Goal: Transaction & Acquisition: Book appointment/travel/reservation

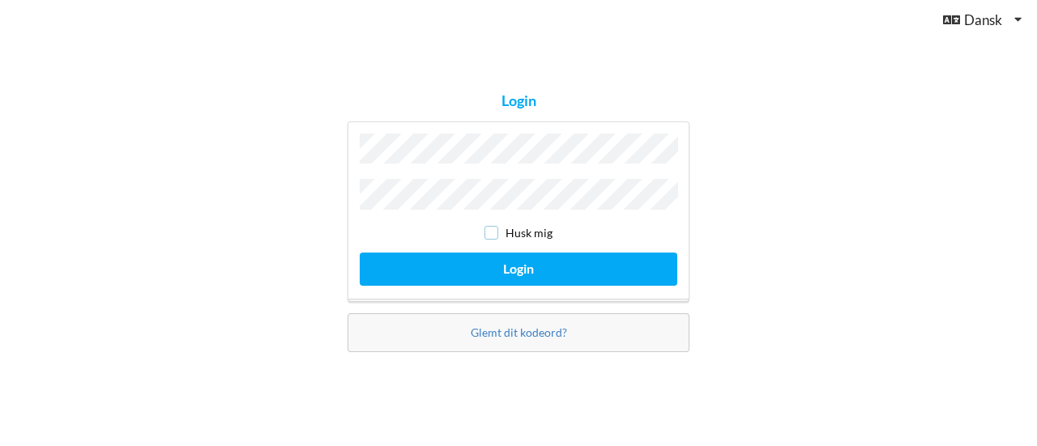
click at [496, 229] on input "checkbox" at bounding box center [491, 233] width 14 height 14
checkbox input "true"
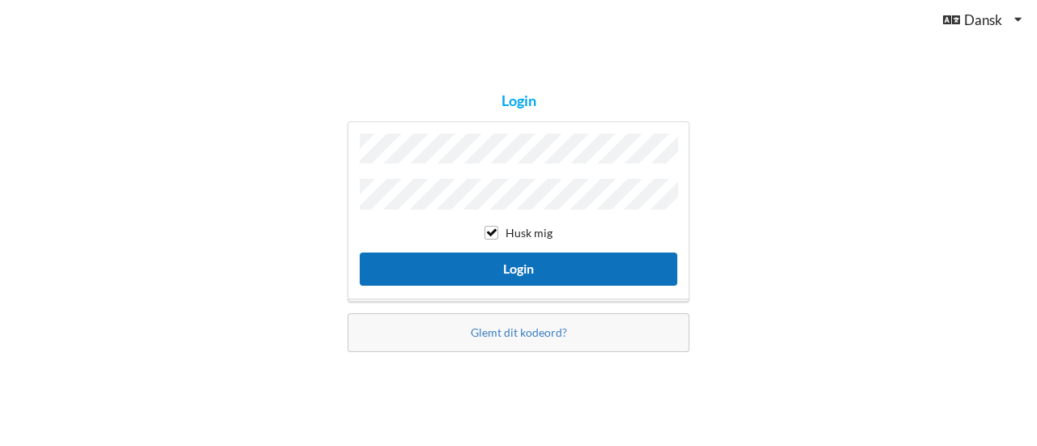
click at [505, 275] on button "Login" at bounding box center [519, 269] width 318 height 33
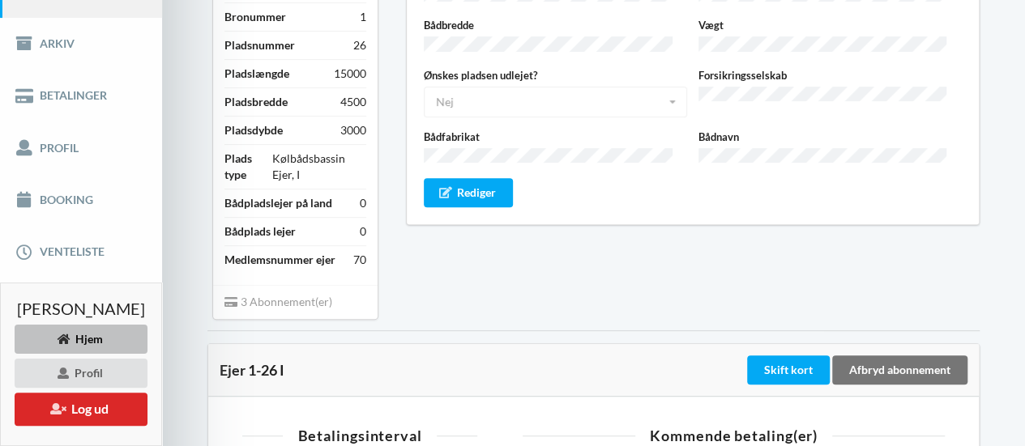
scroll to position [237, 0]
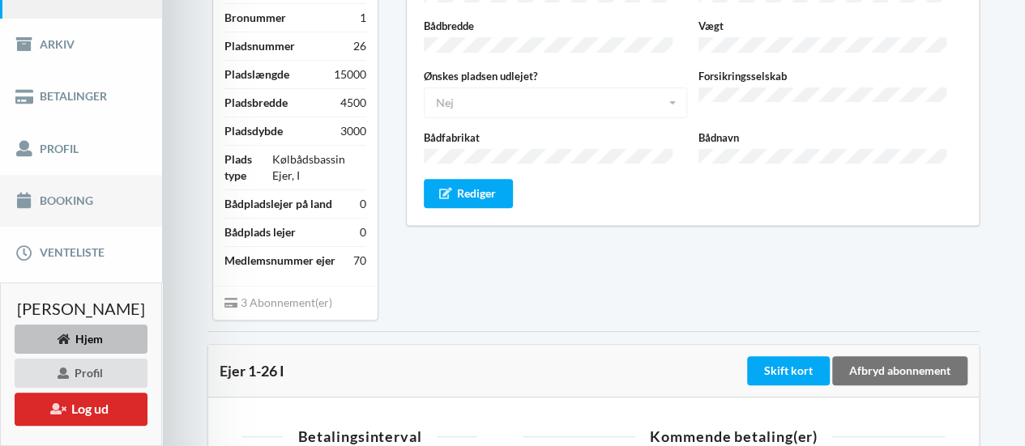
click at [83, 192] on link "Booking" at bounding box center [81, 201] width 162 height 52
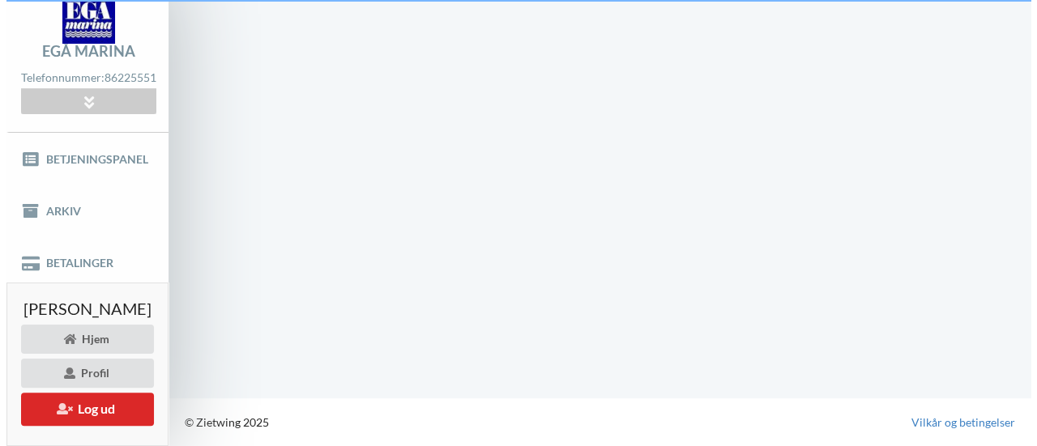
scroll to position [69, 0]
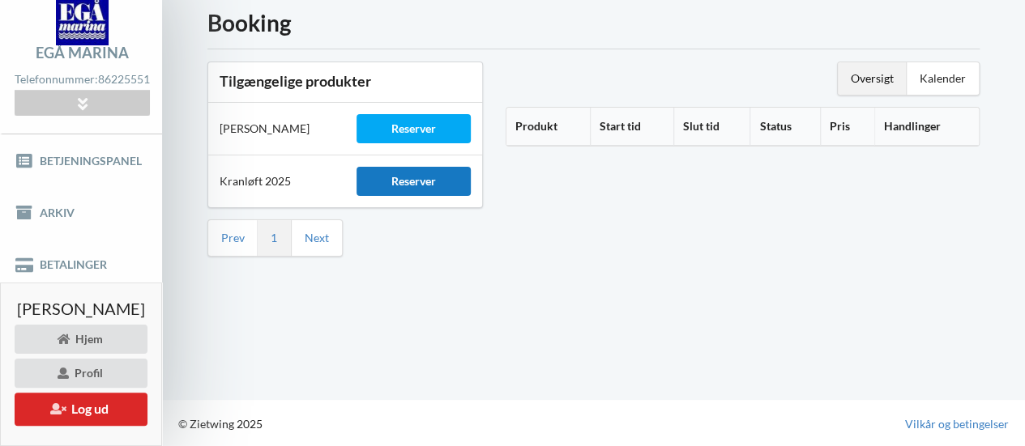
click at [449, 182] on div "Reserver" at bounding box center [413, 181] width 114 height 29
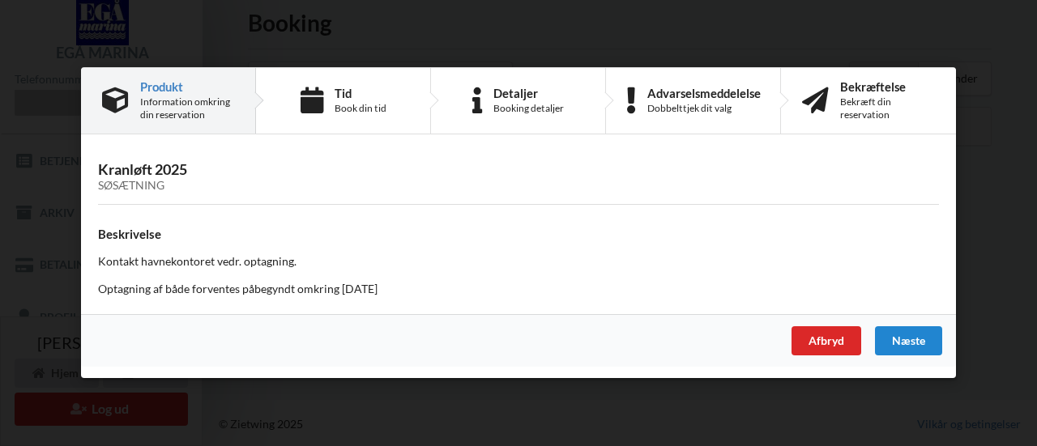
click at [143, 180] on div "Søsætning" at bounding box center [518, 187] width 841 height 14
click at [926, 341] on div "Næste" at bounding box center [908, 341] width 67 height 29
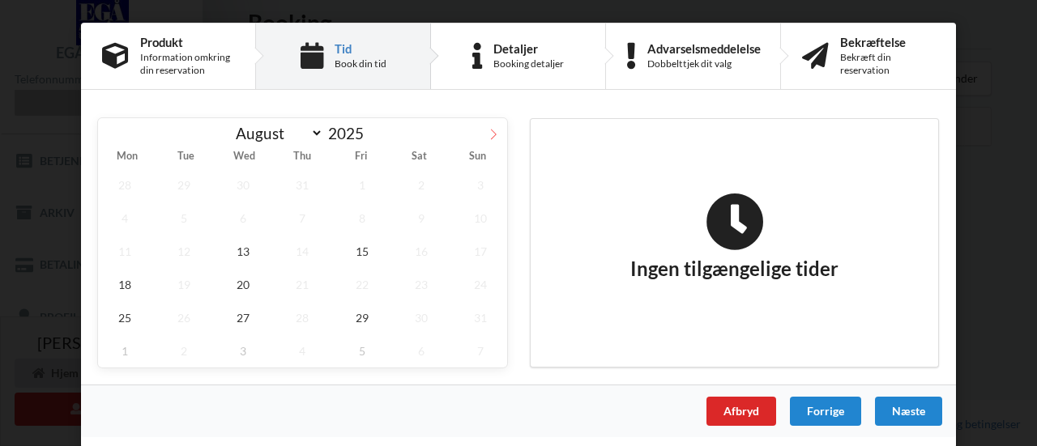
click at [491, 131] on icon at bounding box center [493, 134] width 11 height 11
select select "8"
click at [364, 257] on span "19" at bounding box center [361, 251] width 53 height 33
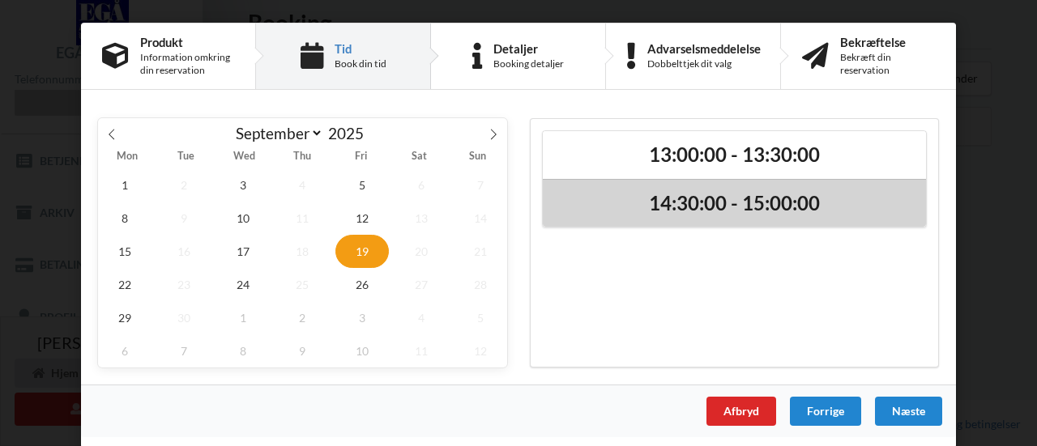
click at [718, 200] on h2 "14:30:00 - 15:00:00" at bounding box center [734, 203] width 360 height 25
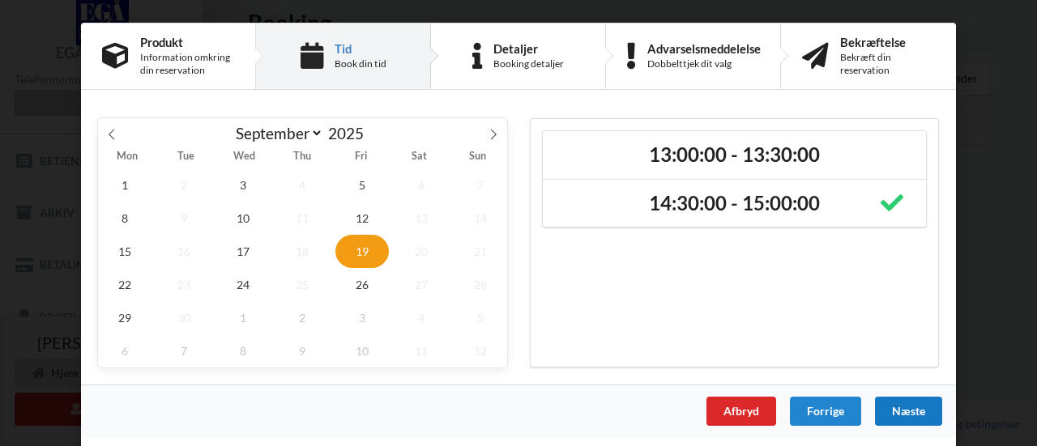
click at [910, 418] on div "Næste" at bounding box center [908, 411] width 67 height 29
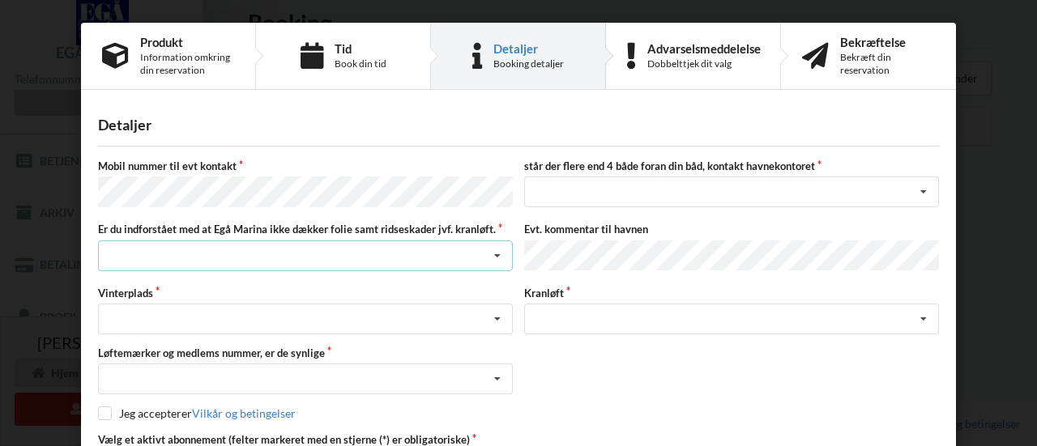
click at [194, 253] on div "Jeg har tæpper med og tager selv ansvaret for eventuelle folie samt ridseskader…" at bounding box center [305, 256] width 415 height 31
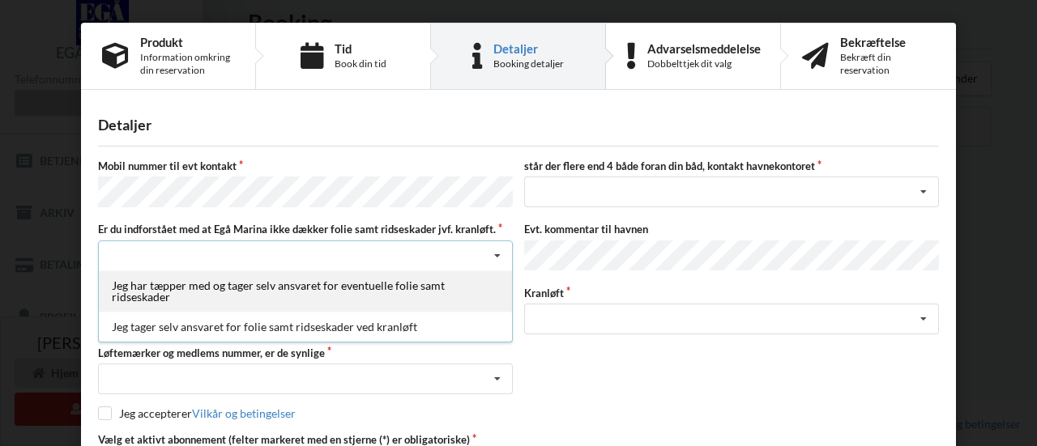
click at [162, 288] on div "Jeg har tæpper med og tager selv ansvaret for eventuelle folie samt ridseskader" at bounding box center [305, 291] width 413 height 41
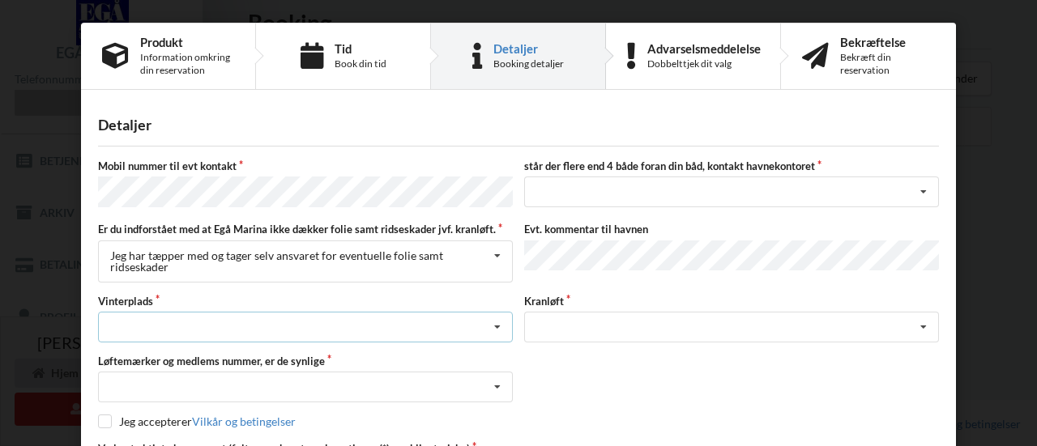
click at [163, 320] on div "Landplads nr. 1 Landplads nr. 2 Landplads nr.3 Landplads nr. 4 Landplads nr. 5 …" at bounding box center [305, 327] width 415 height 31
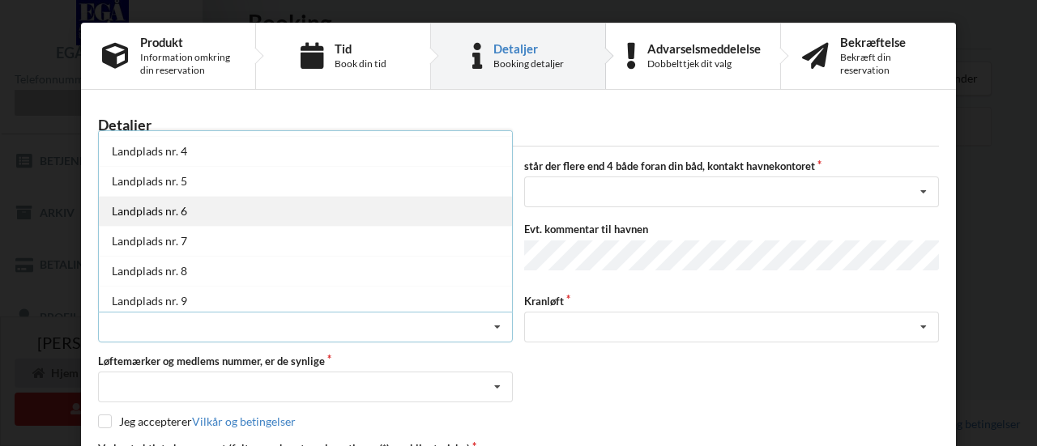
scroll to position [90, 0]
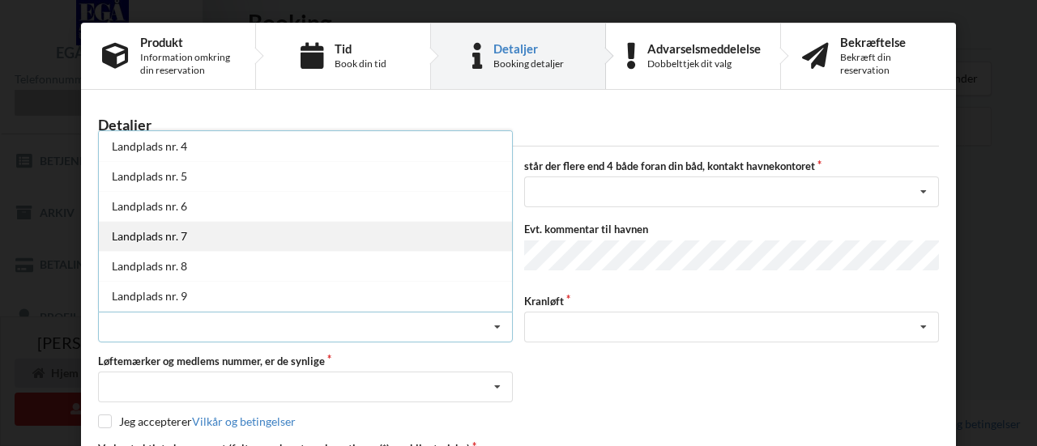
click at [157, 237] on div "Landplads nr. 7" at bounding box center [305, 236] width 413 height 30
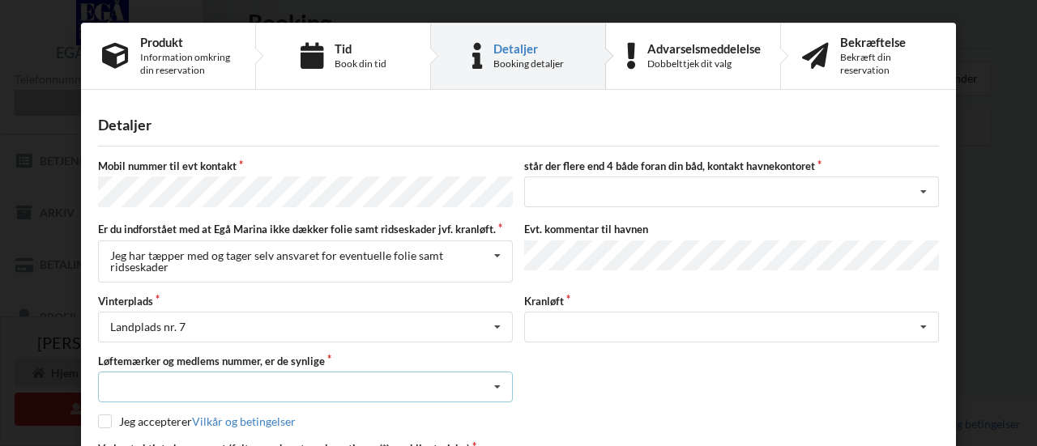
click at [179, 377] on div "Nej, jeg kontakter havnekontoret inden løftet Ja, mine mærker er synlige og int…" at bounding box center [305, 387] width 415 height 31
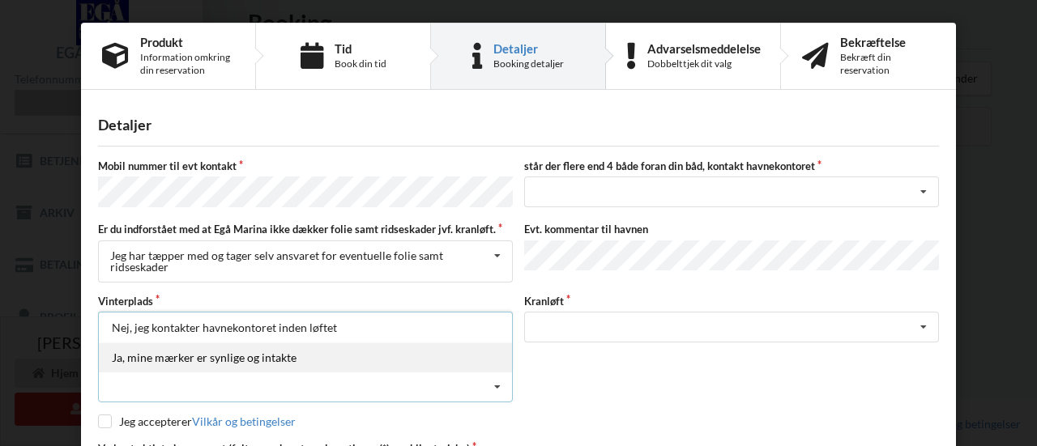
click at [178, 362] on div "Ja, mine mærker er synlige og intakte" at bounding box center [305, 358] width 413 height 30
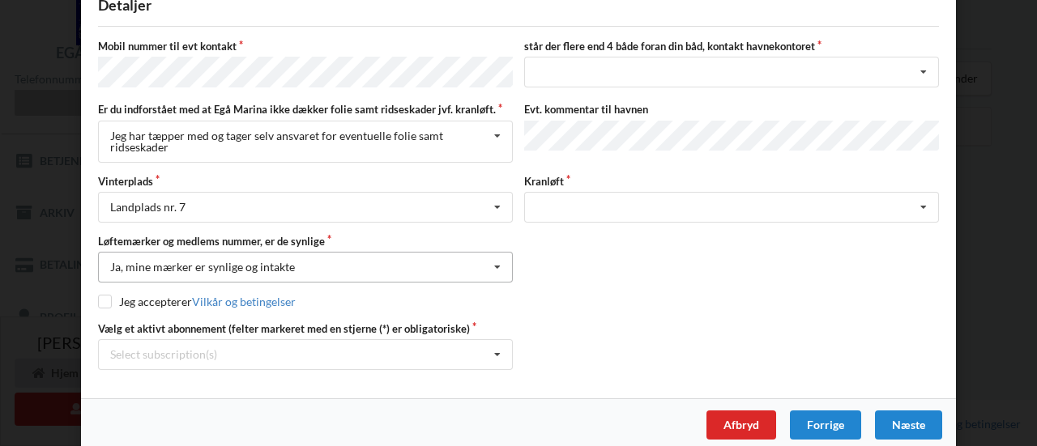
scroll to position [121, 0]
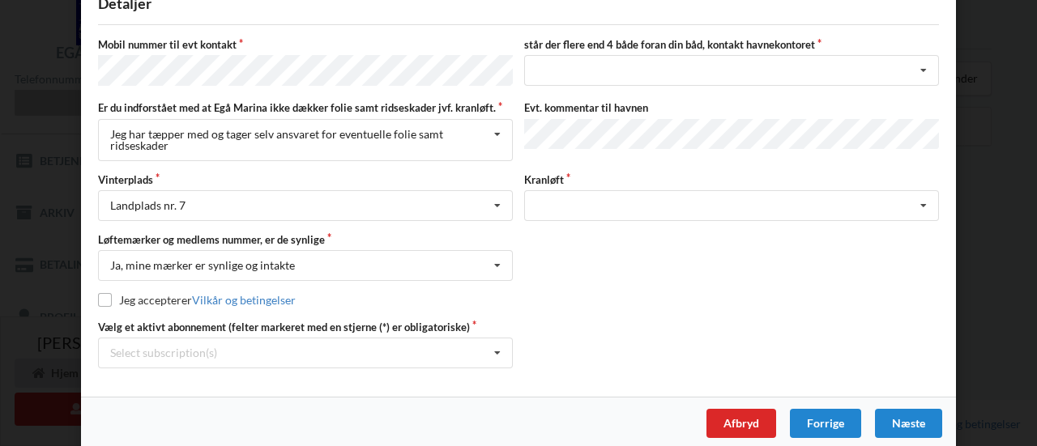
click at [108, 293] on label "Jeg accepterer Vilkår og betingelser" at bounding box center [197, 300] width 198 height 14
click at [99, 296] on input "checkbox" at bounding box center [105, 300] width 14 height 14
checkbox input "true"
click at [368, 366] on div "Detaljer Mobil nummer til evt kontakt står der flere end 4 både foran din båd, …" at bounding box center [518, 188] width 875 height 417
click at [381, 346] on div "Select subscription(s) * Ejer 1-26 I * 12 tons stativ - 1 sæt støtteben * Vinte…" at bounding box center [305, 353] width 415 height 31
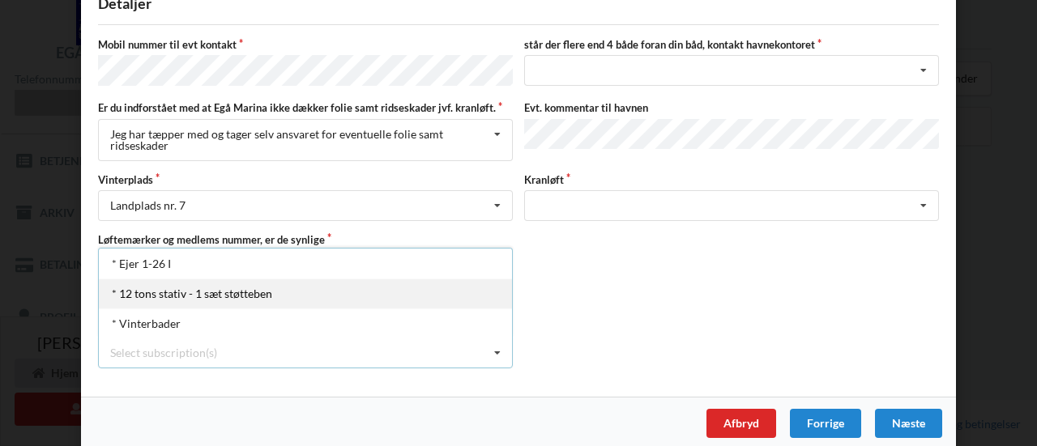
click at [255, 286] on div "* 12 tons stativ - 1 sæt støtteben" at bounding box center [305, 294] width 413 height 30
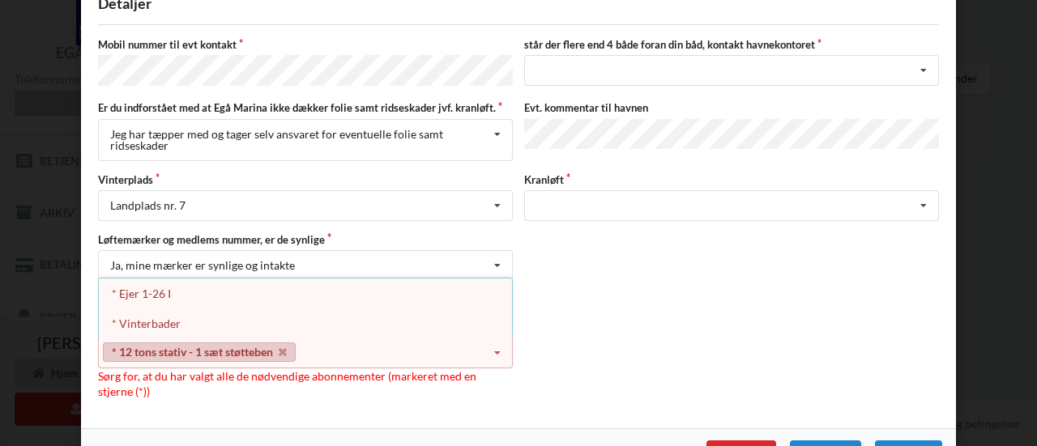
click at [583, 304] on div "Mobil nummer til evt kontakt står der flere end 4 både foran din båd, kontakt h…" at bounding box center [518, 218] width 841 height 363
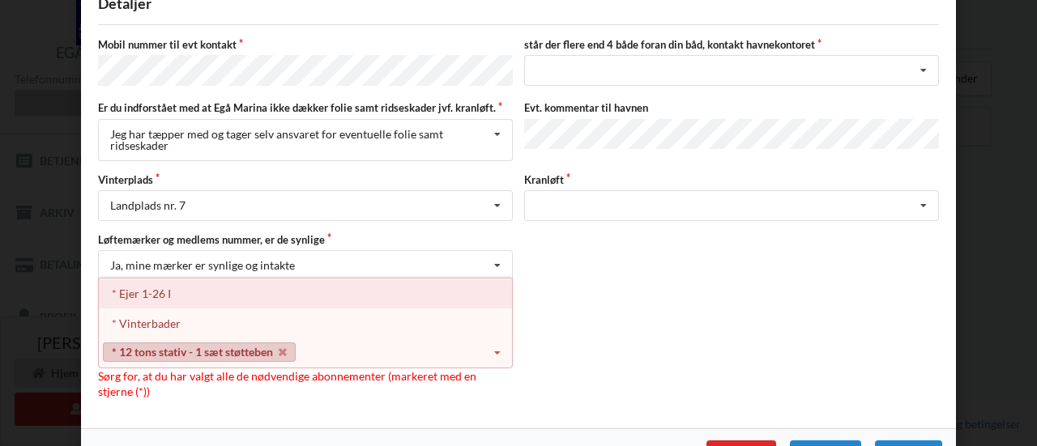
click at [151, 290] on div "* Ejer 1-26 I" at bounding box center [305, 294] width 413 height 30
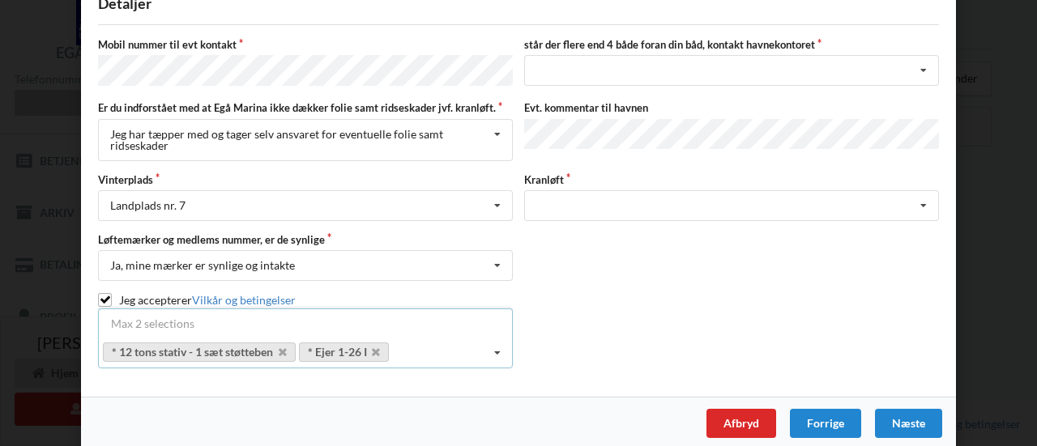
click at [637, 332] on div "Vælg et aktivt abonnement (felter markeret med en stjerne (*) er obligatoriske)…" at bounding box center [518, 344] width 852 height 49
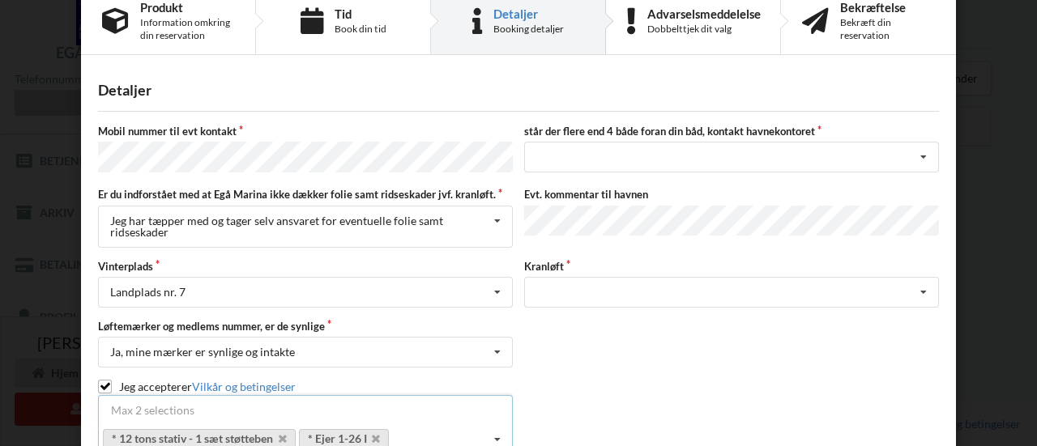
scroll to position [23, 0]
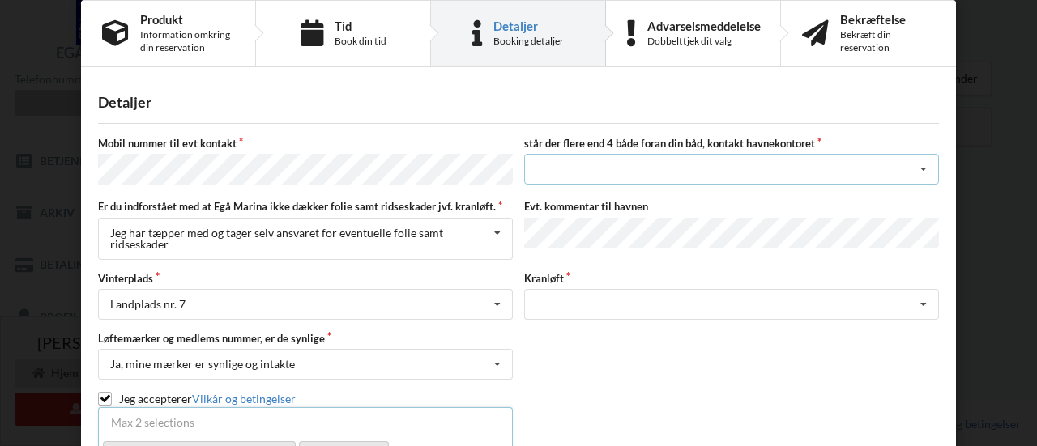
click at [701, 162] on div "nej ja" at bounding box center [731, 169] width 415 height 31
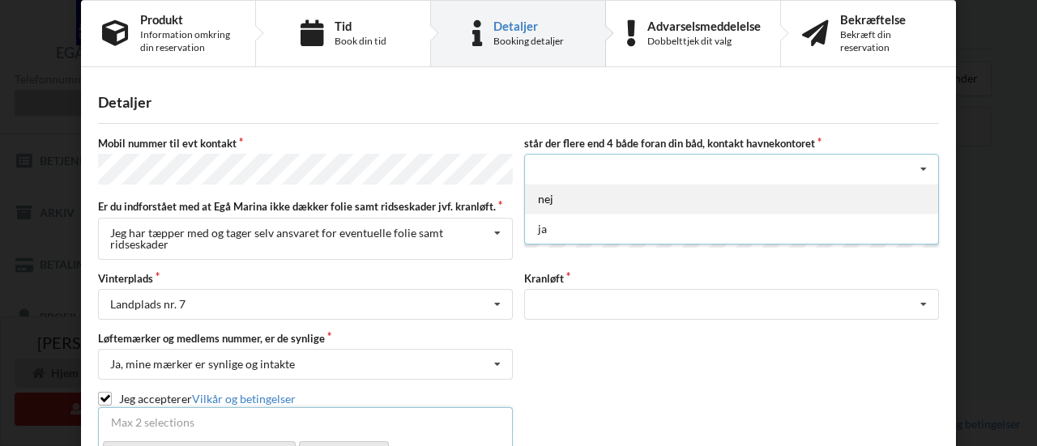
click at [543, 203] on div "nej" at bounding box center [731, 199] width 413 height 30
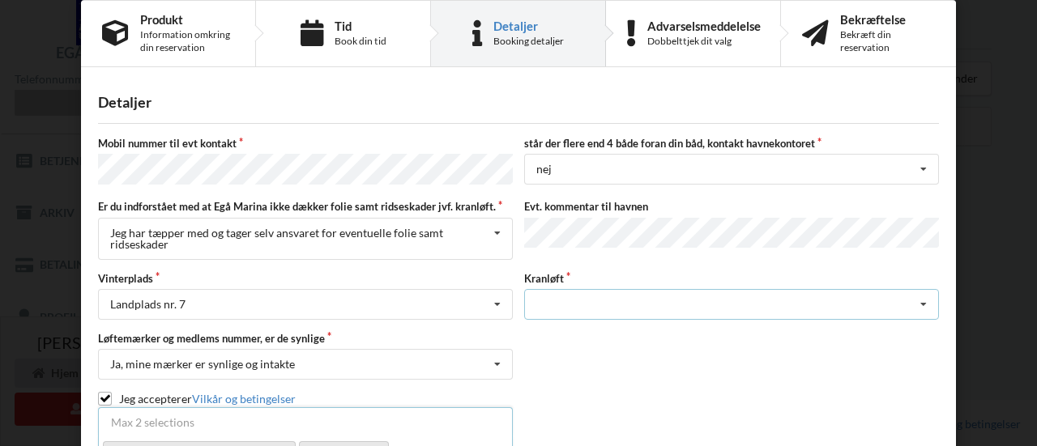
click at [557, 290] on div "Søsætning" at bounding box center [731, 304] width 415 height 31
click at [557, 291] on div "Søsætning" at bounding box center [731, 304] width 415 height 31
click at [559, 296] on div "Søsætning" at bounding box center [731, 304] width 415 height 31
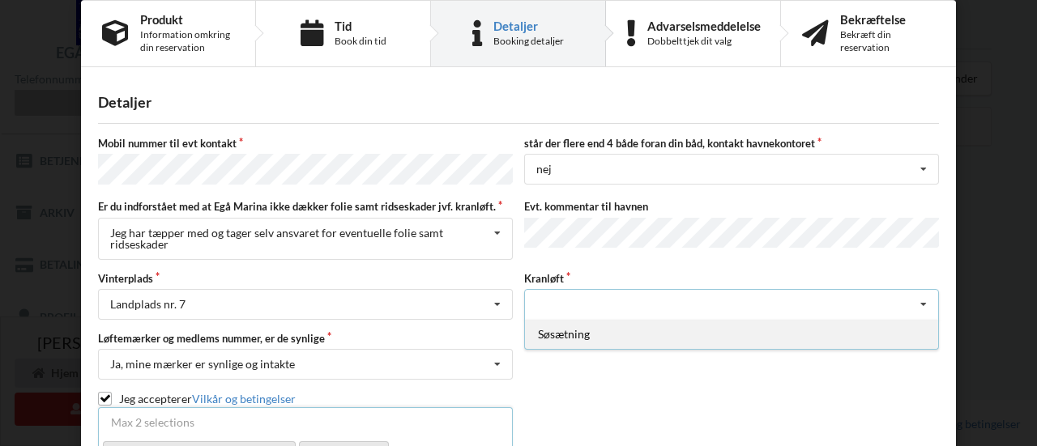
click at [559, 330] on div "Søsætning" at bounding box center [731, 334] width 413 height 30
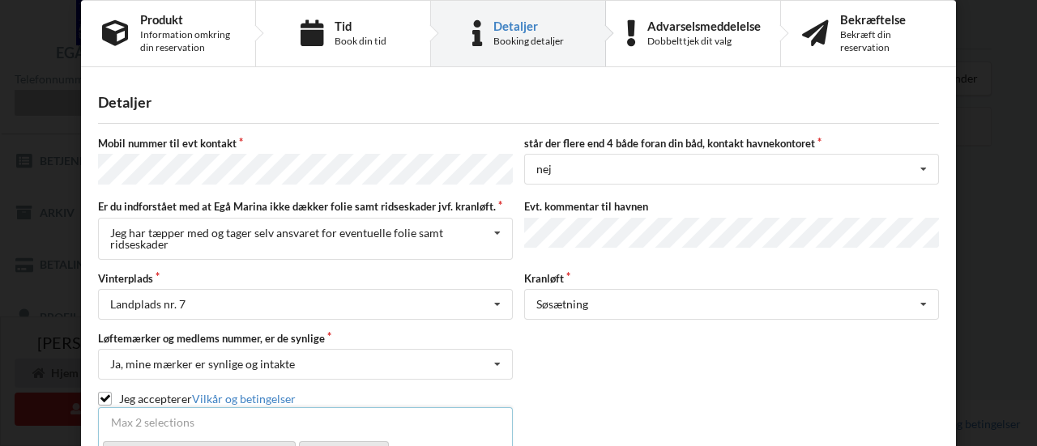
scroll to position [130, 0]
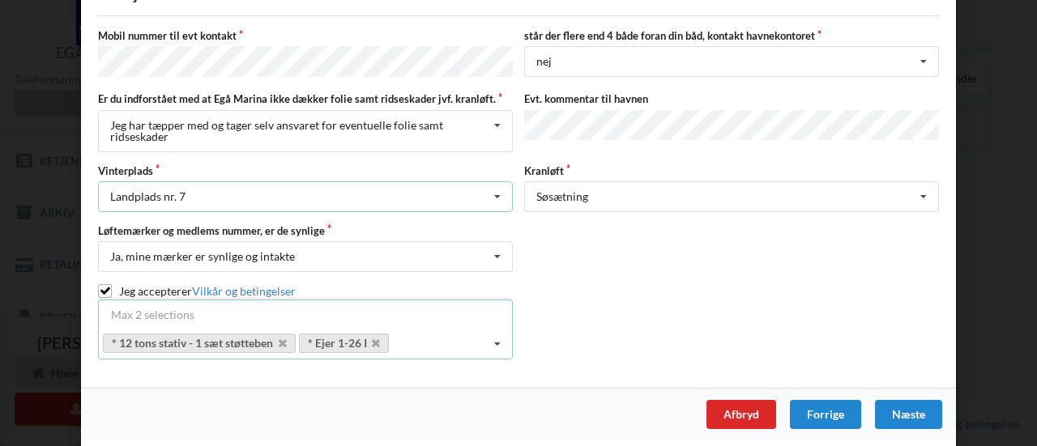
click at [348, 185] on div "Landplads nr. 7 Landplads nr. 1 Landplads nr. 2 Landplads nr.3 Landplads nr. 4 …" at bounding box center [305, 196] width 415 height 31
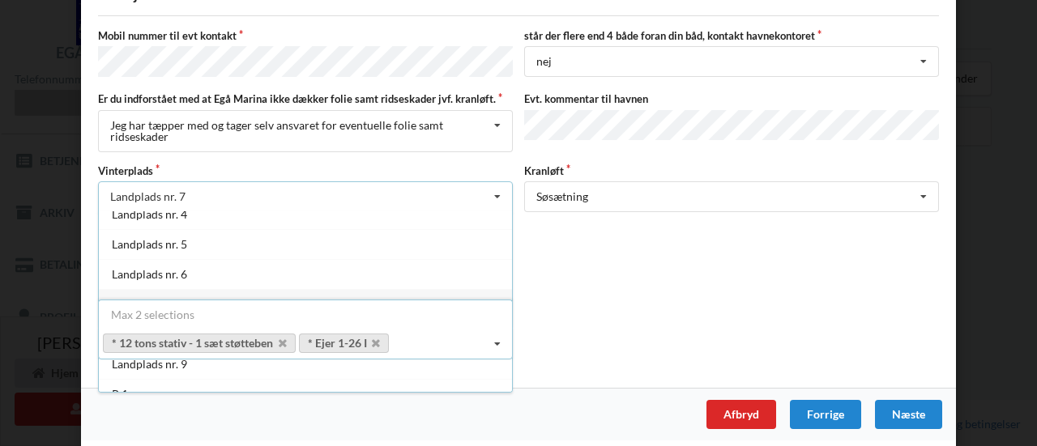
scroll to position [101, 0]
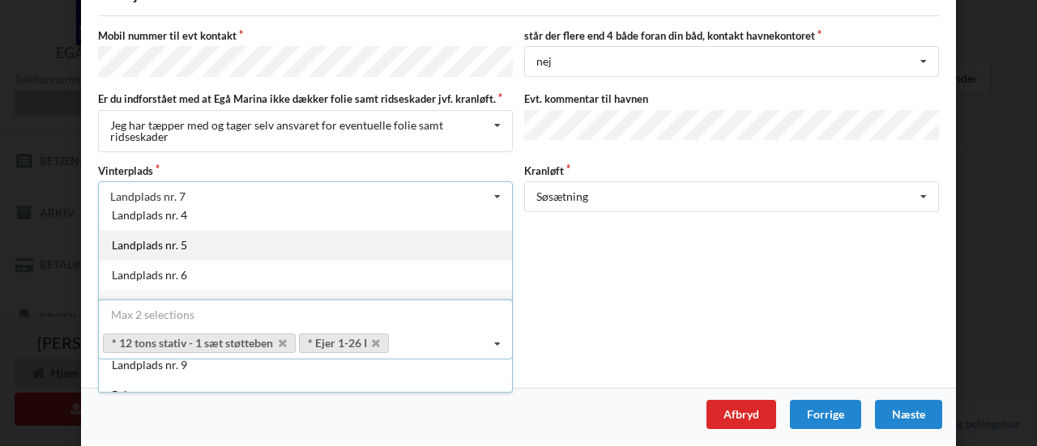
click at [172, 230] on div "Landplads nr. 5" at bounding box center [305, 245] width 413 height 30
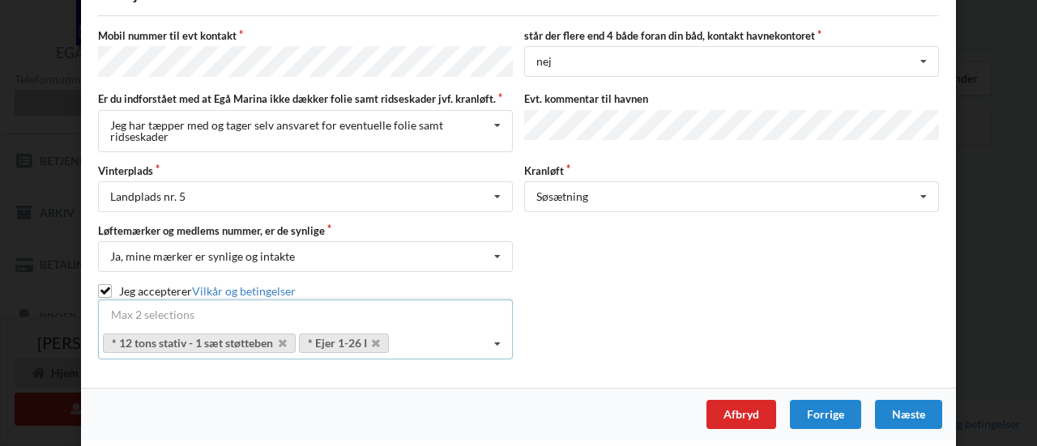
click at [624, 311] on div "Vælg et aktivt abonnement (felter markeret med en stjerne (*) er obligatoriske)…" at bounding box center [518, 335] width 852 height 49
click at [910, 416] on div "Næste" at bounding box center [908, 414] width 67 height 29
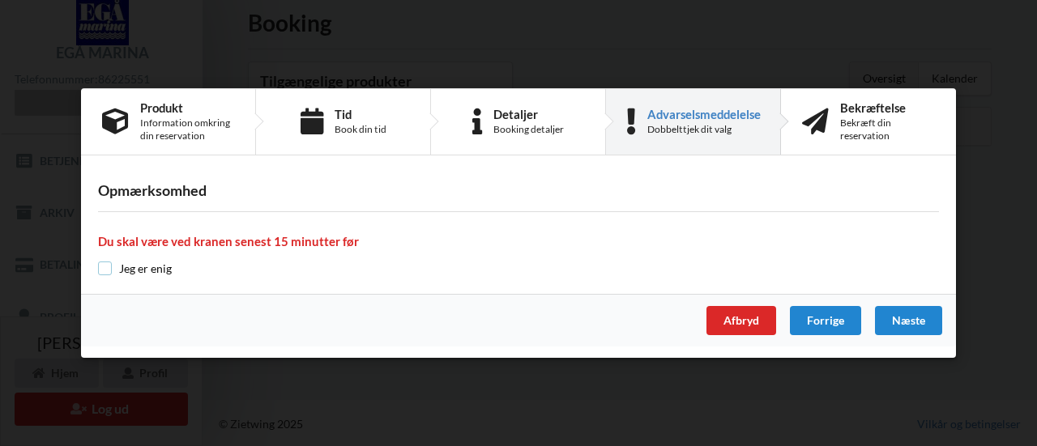
click at [106, 270] on input "checkbox" at bounding box center [105, 269] width 14 height 14
checkbox input "true"
click at [922, 330] on div "Næste" at bounding box center [908, 320] width 67 height 29
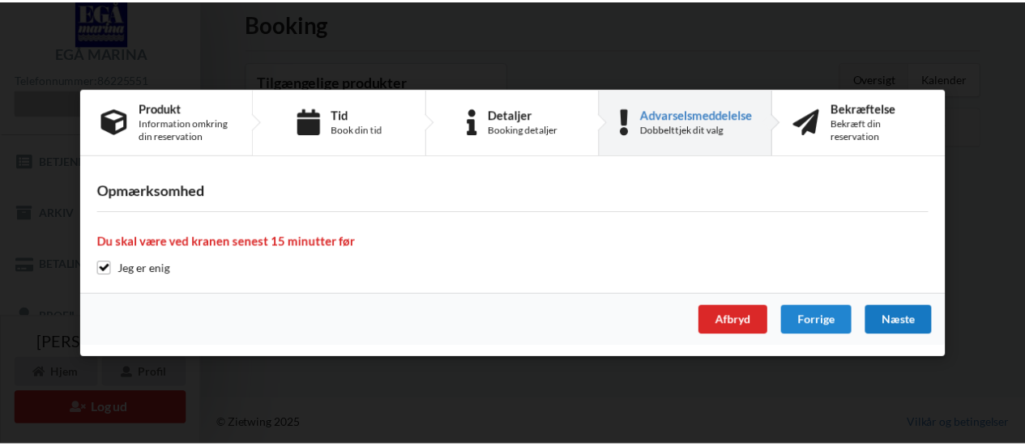
scroll to position [11, 0]
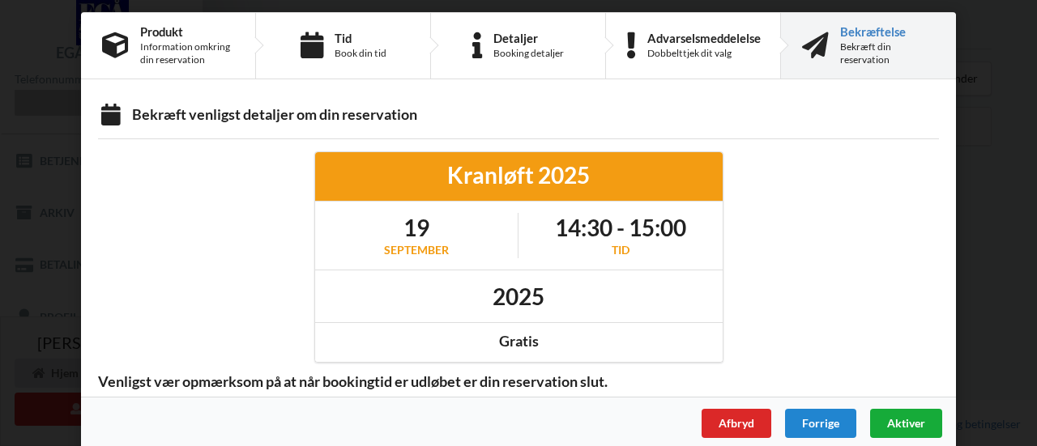
click at [904, 420] on span "Aktiver" at bounding box center [906, 423] width 38 height 14
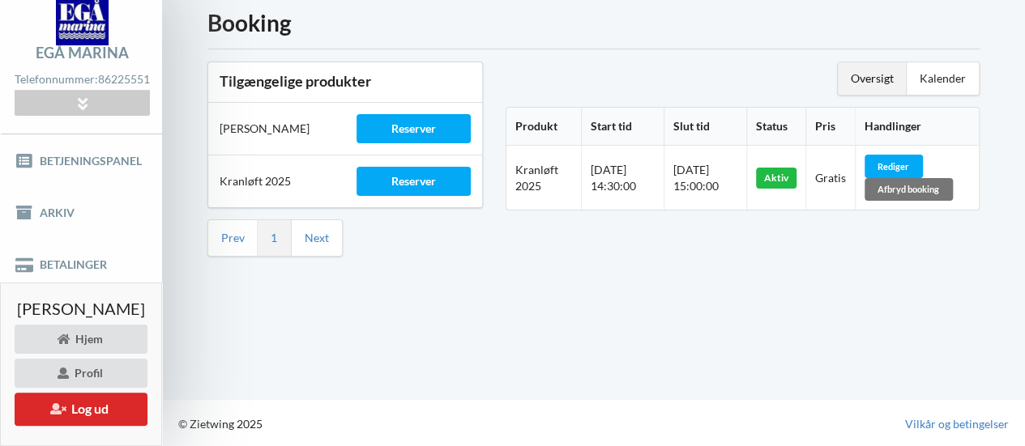
click at [1004, 305] on div "Booking Tilgængelige produkter Sauna Gus Reserver Kranløft 2025 Reserver Prev 1…" at bounding box center [593, 186] width 863 height 425
